Goal: Find specific page/section: Find specific page/section

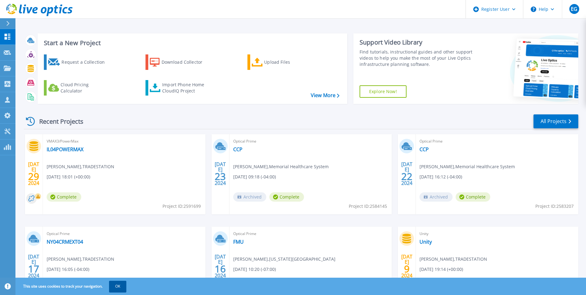
click at [119, 285] on button "OK" at bounding box center [117, 285] width 17 height 11
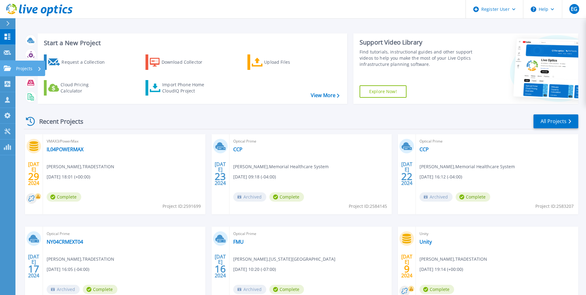
click at [7, 66] on icon at bounding box center [7, 67] width 7 height 5
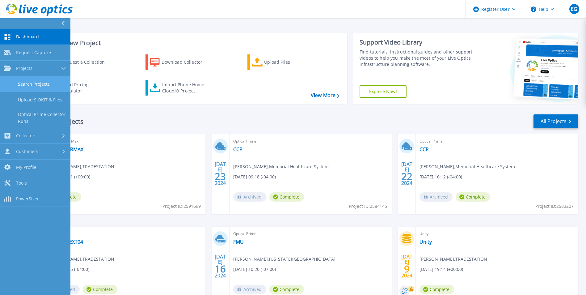
click at [29, 88] on link "Search Projects" at bounding box center [35, 84] width 70 height 16
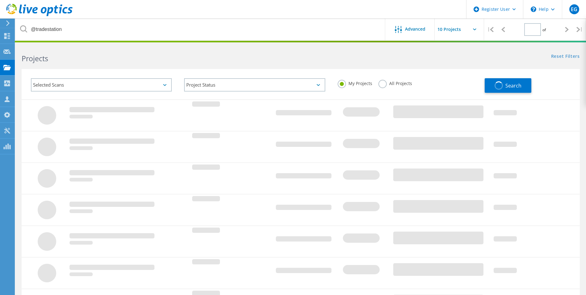
type input "1"
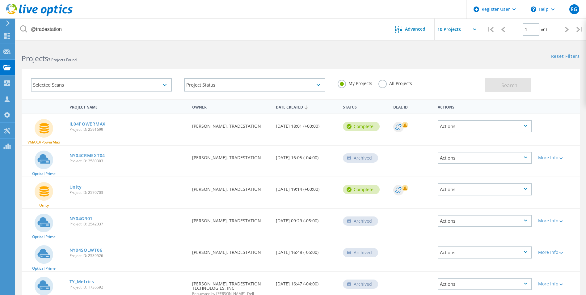
click at [381, 85] on label "All Projects" at bounding box center [395, 83] width 34 height 6
click at [0, 0] on input "All Projects" at bounding box center [0, 0] width 0 height 0
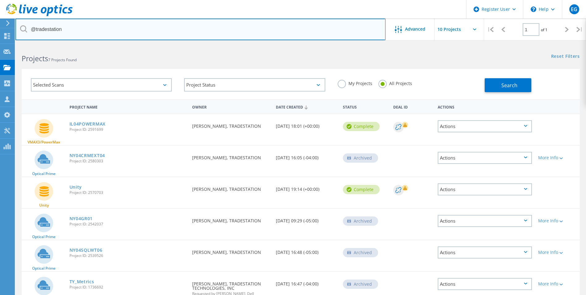
click at [218, 32] on input "@tradestation" at bounding box center [200, 30] width 370 height 22
click at [217, 32] on input "@tradestation" at bounding box center [200, 30] width 370 height 22
type input "@bayview"
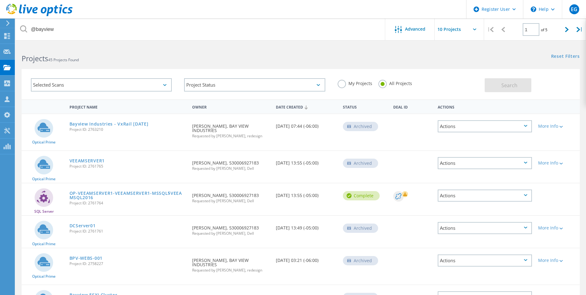
click at [356, 109] on div "Status" at bounding box center [365, 106] width 50 height 11
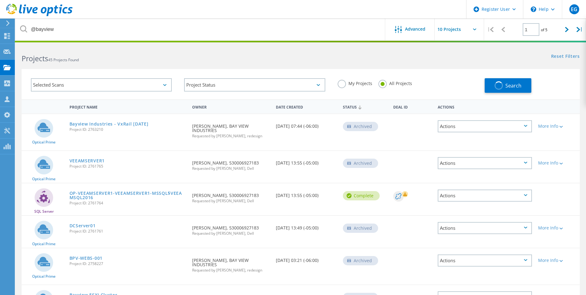
click at [291, 105] on div "Date Created" at bounding box center [306, 106] width 67 height 11
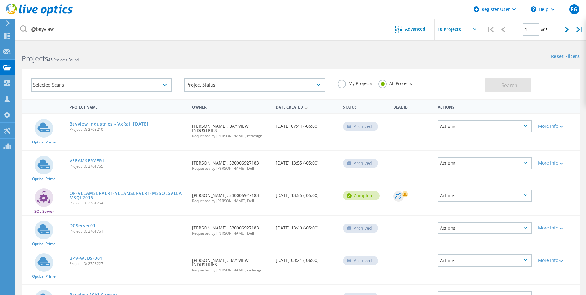
click at [305, 107] on div "Date Created" at bounding box center [306, 107] width 67 height 12
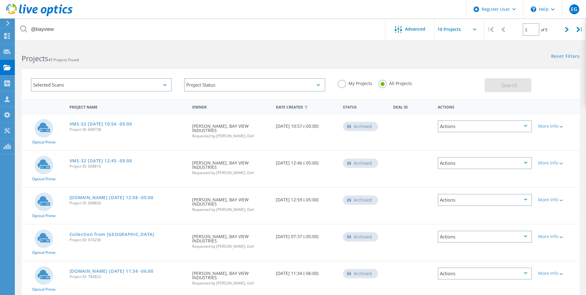
click at [301, 108] on div "Date Created" at bounding box center [306, 107] width 67 height 12
